Goal: Information Seeking & Learning: Learn about a topic

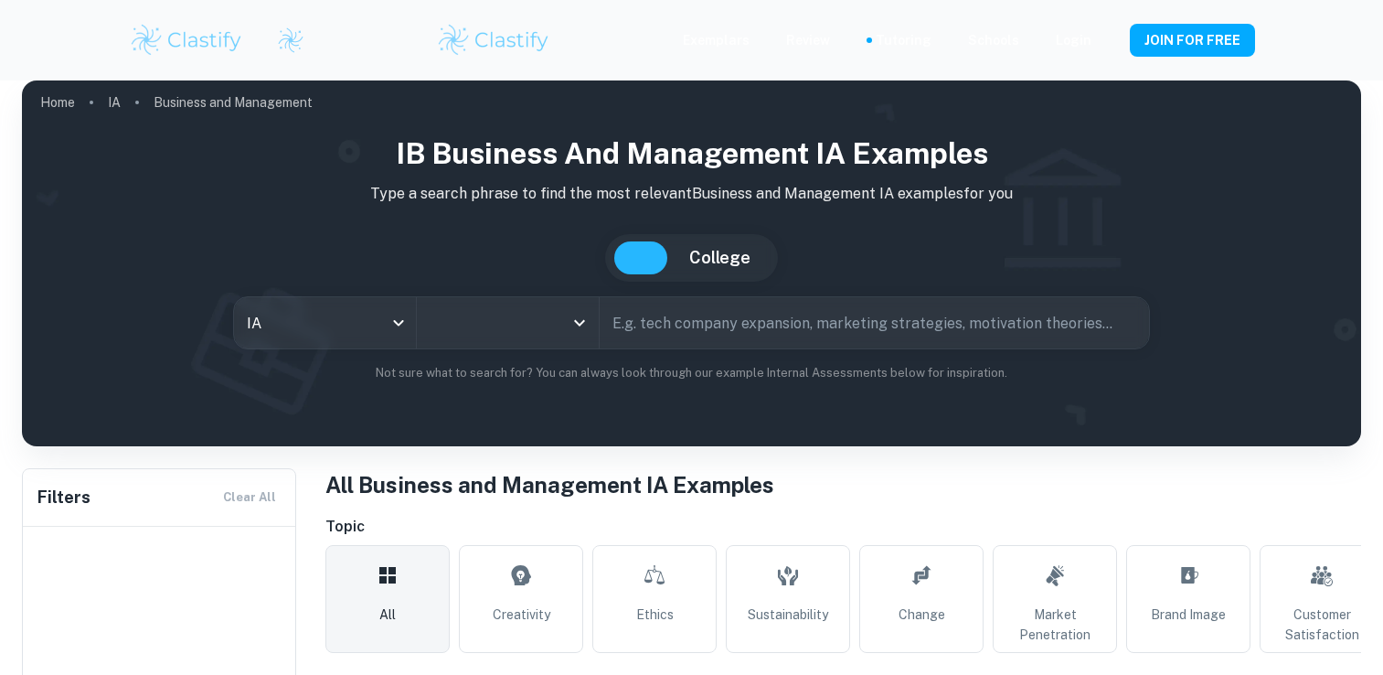
scroll to position [541, 0]
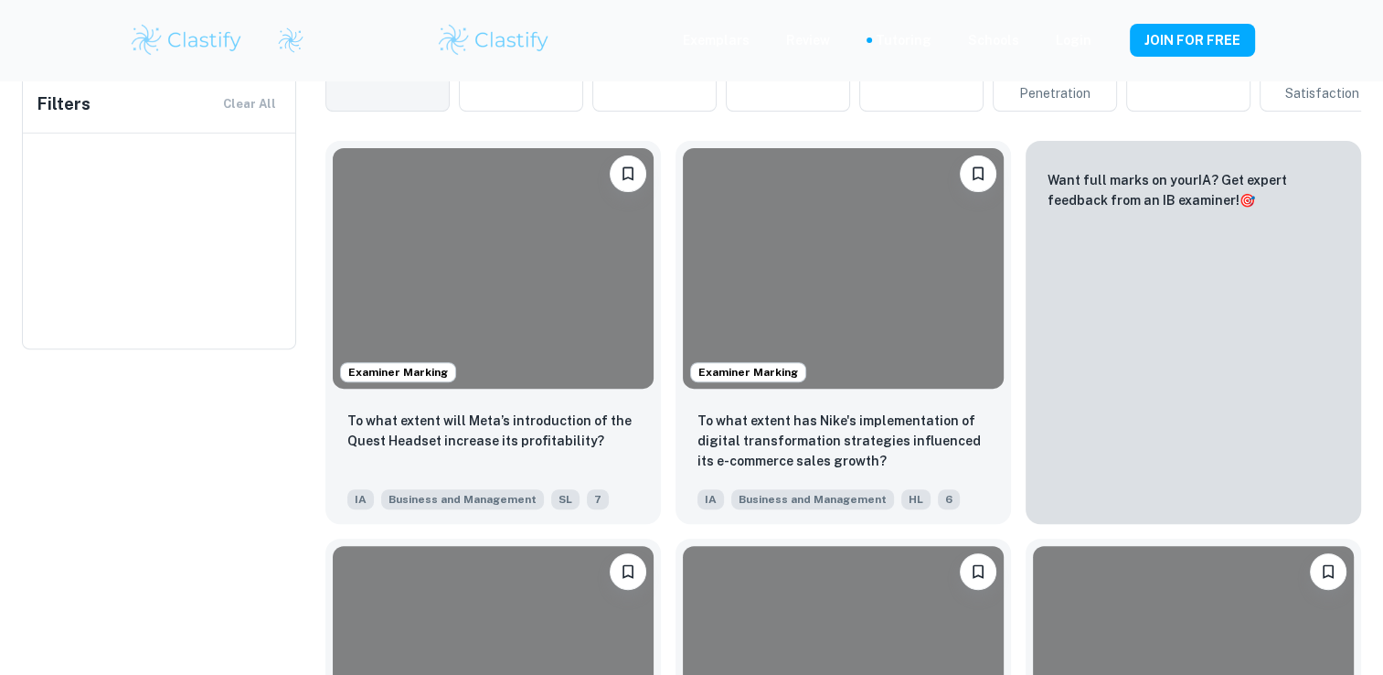
type input "Business and Management"
type input "Sustainability"
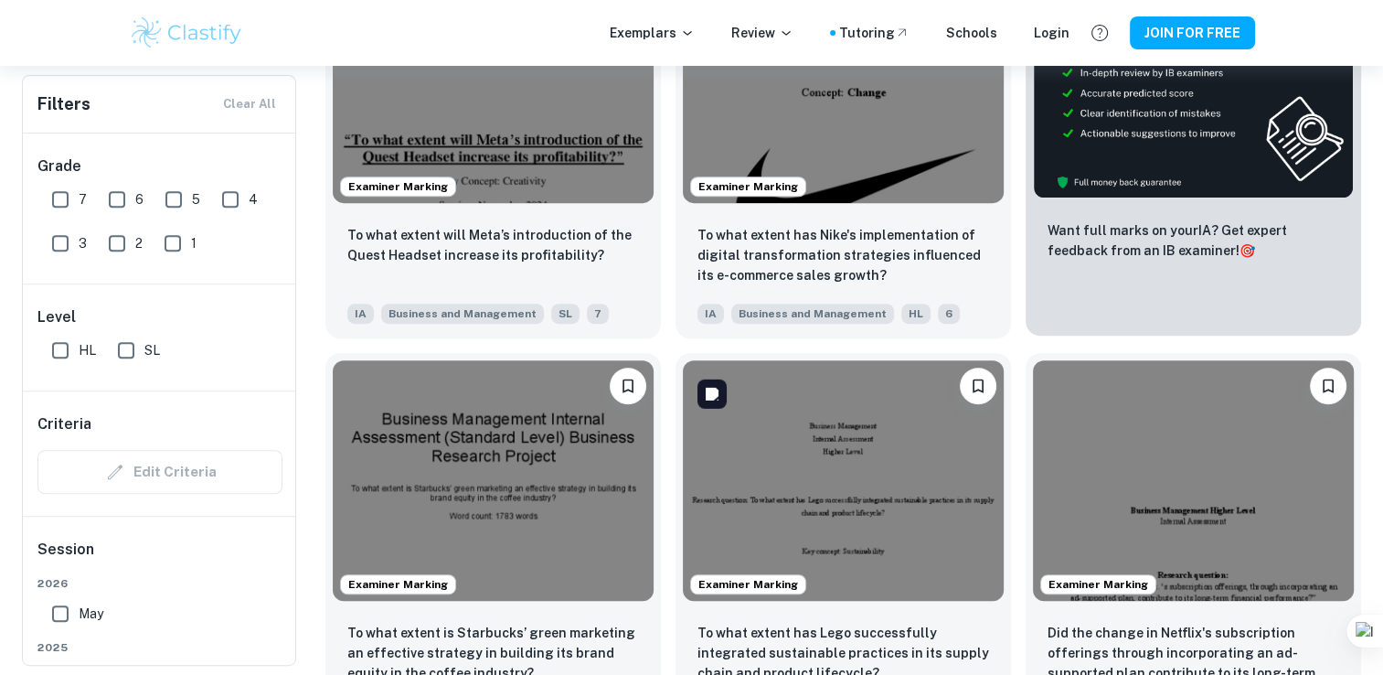
scroll to position [685, 0]
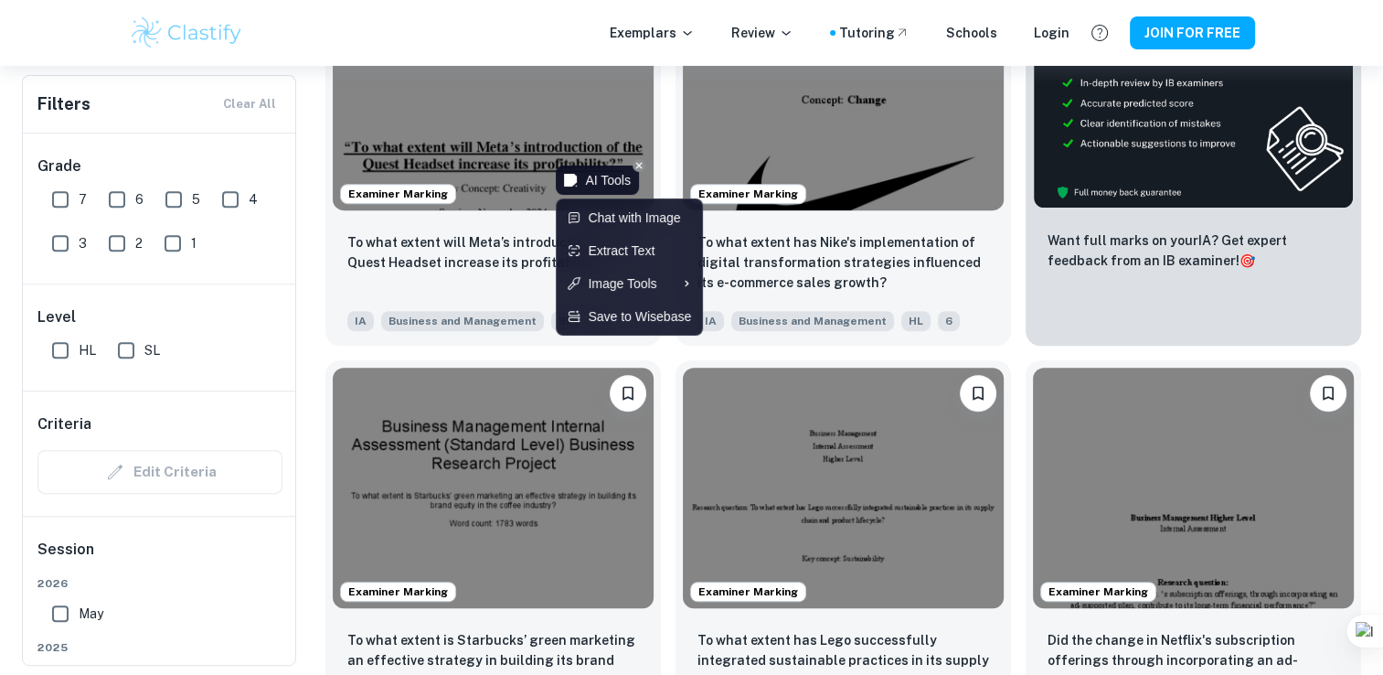
click at [613, 189] on div "AI Tools" at bounding box center [608, 180] width 46 height 20
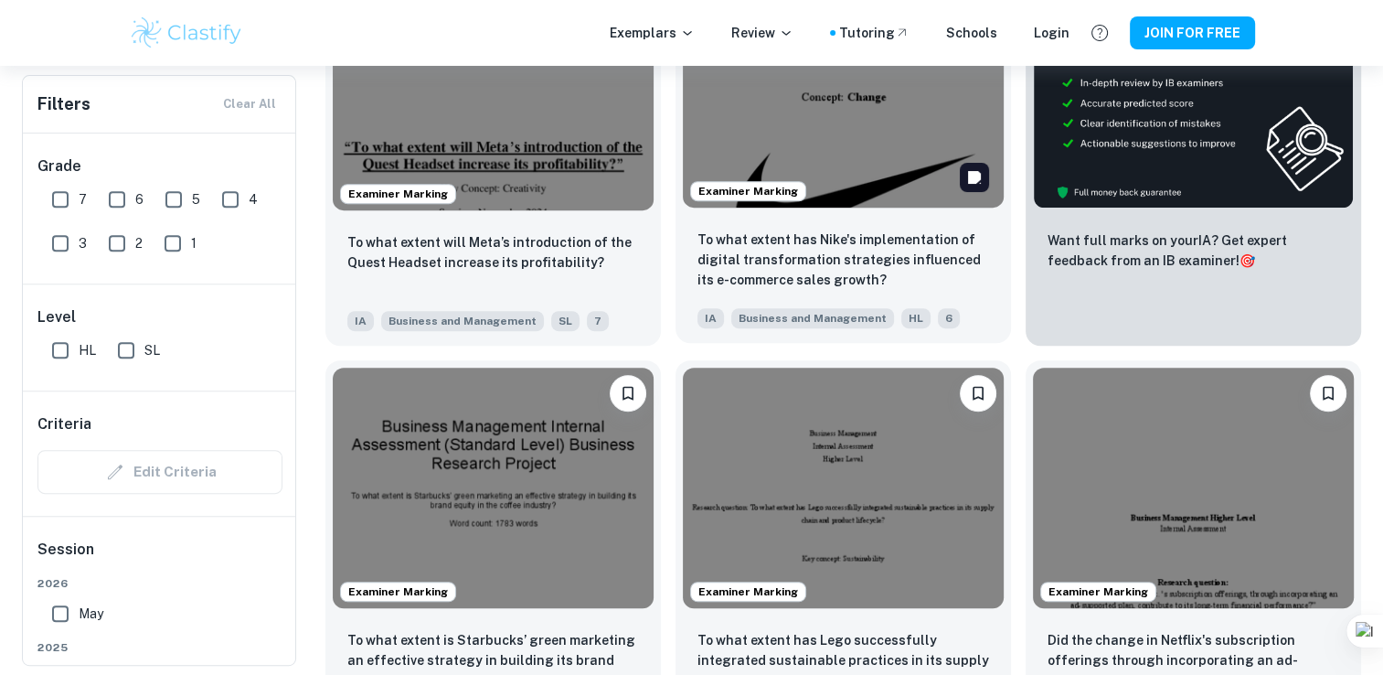
click at [873, 176] on img at bounding box center [843, 87] width 321 height 240
